Goal: Transaction & Acquisition: Purchase product/service

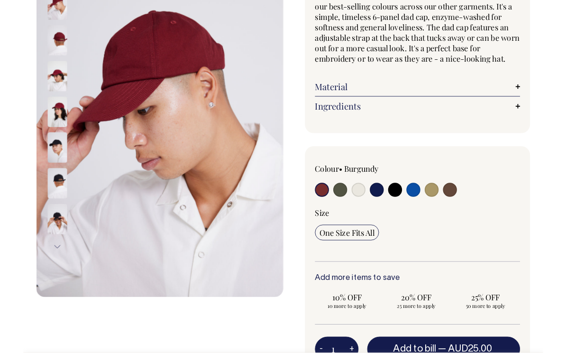
scroll to position [129, 0]
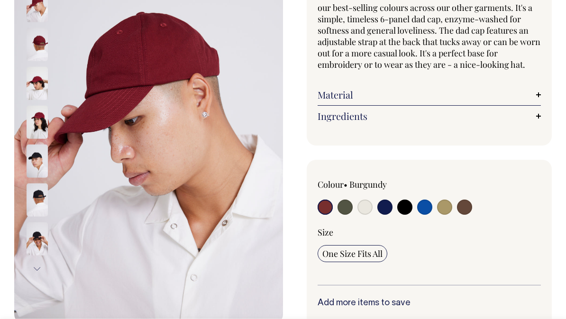
click at [540, 101] on link "Material" at bounding box center [429, 94] width 223 height 11
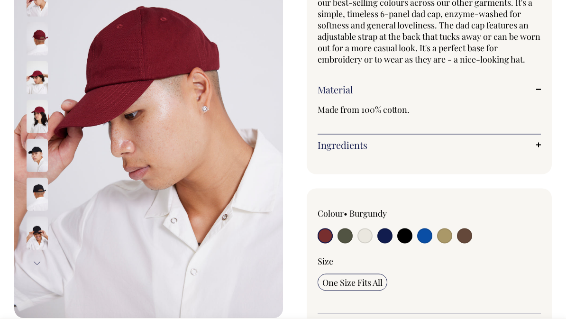
scroll to position [117, 0]
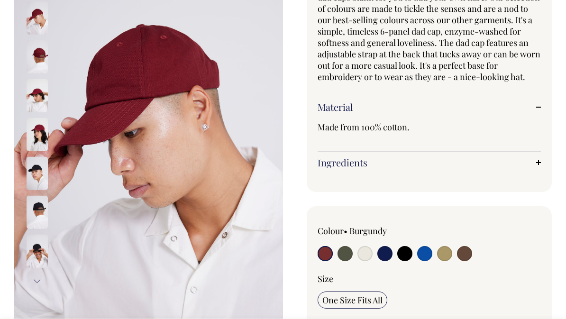
click at [44, 65] on img at bounding box center [37, 56] width 21 height 33
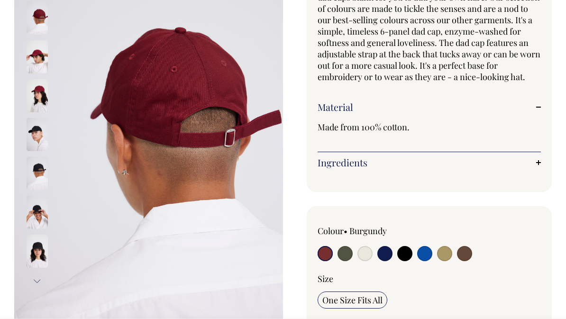
click at [40, 103] on img at bounding box center [37, 95] width 21 height 33
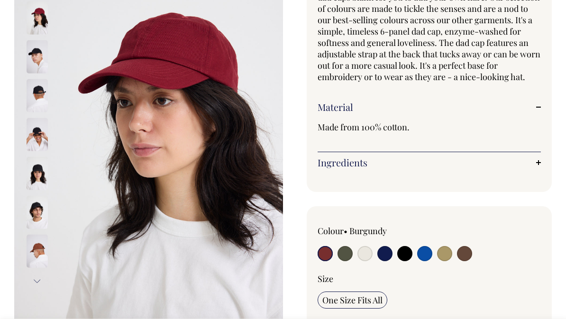
click at [48, 253] on div at bounding box center [49, 251] width 47 height 39
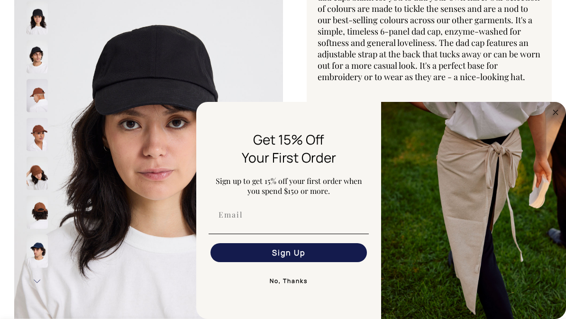
click at [303, 285] on button "No, Thanks" at bounding box center [289, 281] width 160 height 19
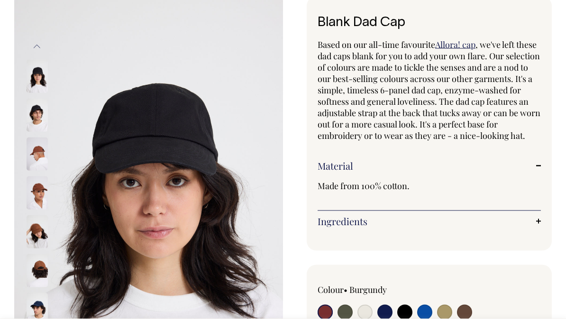
scroll to position [0, 0]
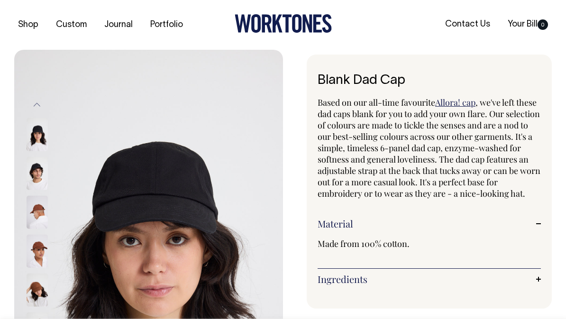
click at [38, 106] on button "Previous" at bounding box center [37, 104] width 14 height 21
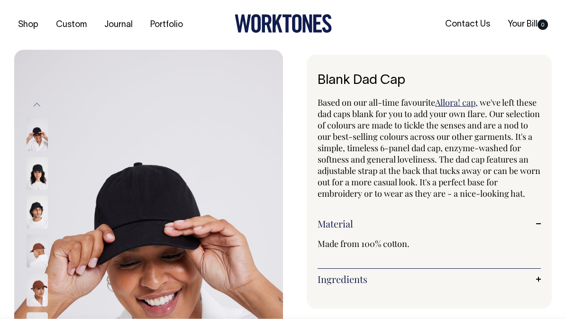
click at [41, 108] on button "Previous" at bounding box center [37, 104] width 14 height 21
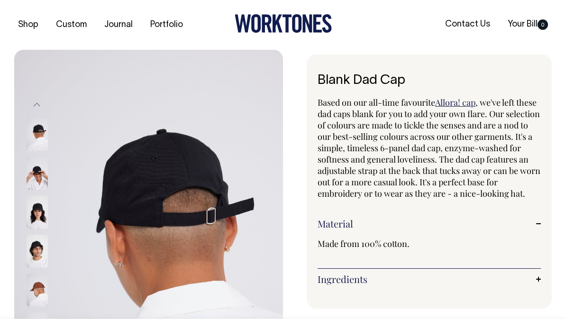
click at [40, 103] on button "Previous" at bounding box center [37, 104] width 14 height 21
click at [44, 100] on button "Previous" at bounding box center [37, 104] width 14 height 21
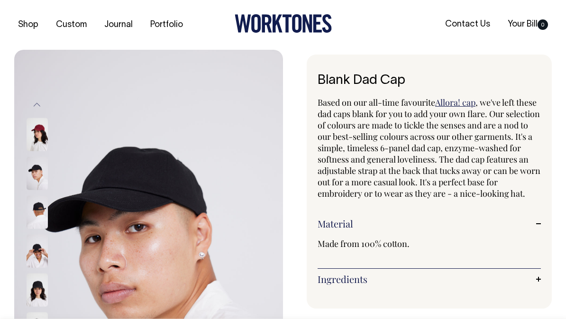
click at [42, 105] on button "Previous" at bounding box center [37, 104] width 14 height 21
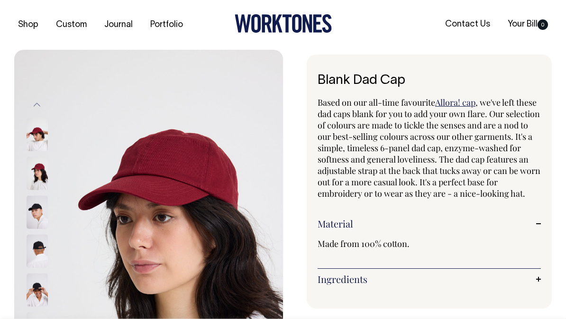
click at [44, 106] on button "Previous" at bounding box center [37, 104] width 14 height 21
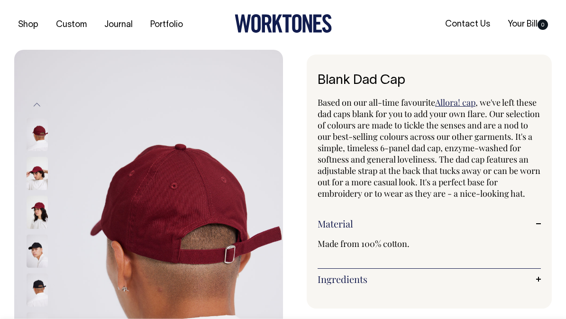
click at [43, 100] on button "Previous" at bounding box center [37, 104] width 14 height 21
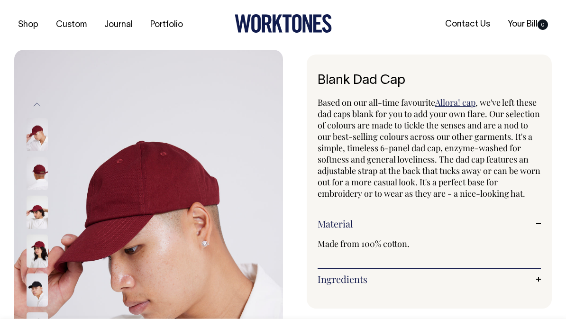
click at [37, 142] on img at bounding box center [37, 134] width 21 height 33
